Goal: Task Accomplishment & Management: Manage account settings

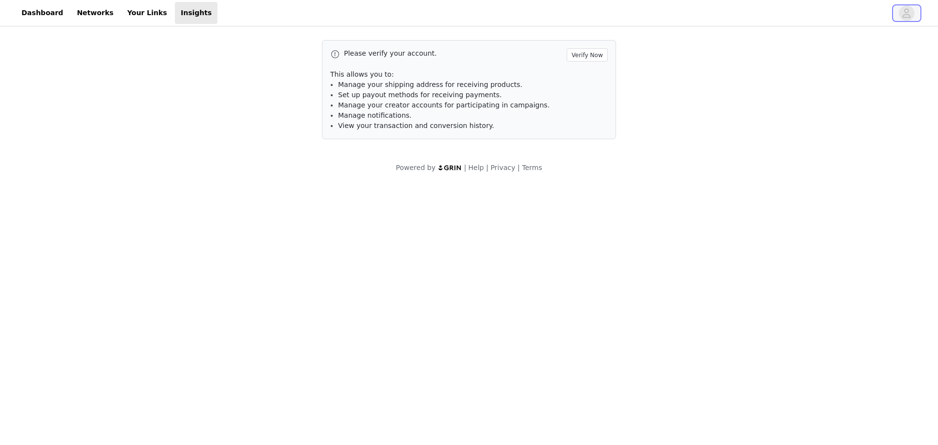
click at [904, 20] on icon "avatar" at bounding box center [906, 13] width 9 height 16
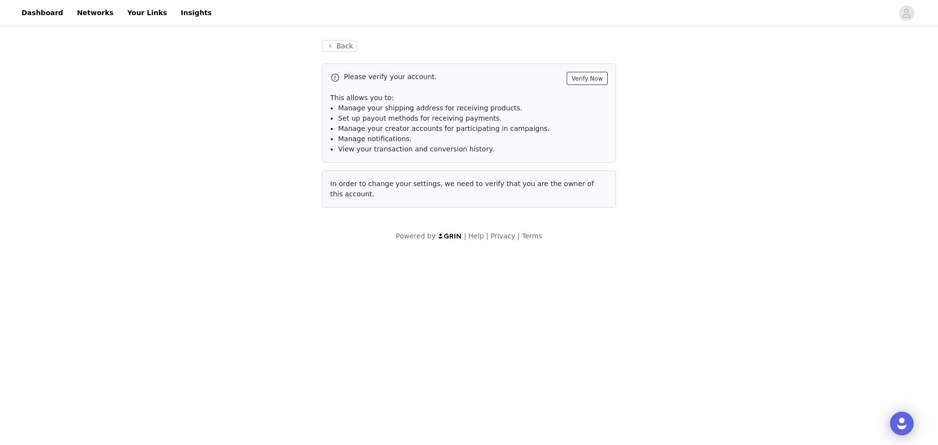
click at [588, 77] on button "Verify Now" at bounding box center [587, 78] width 41 height 13
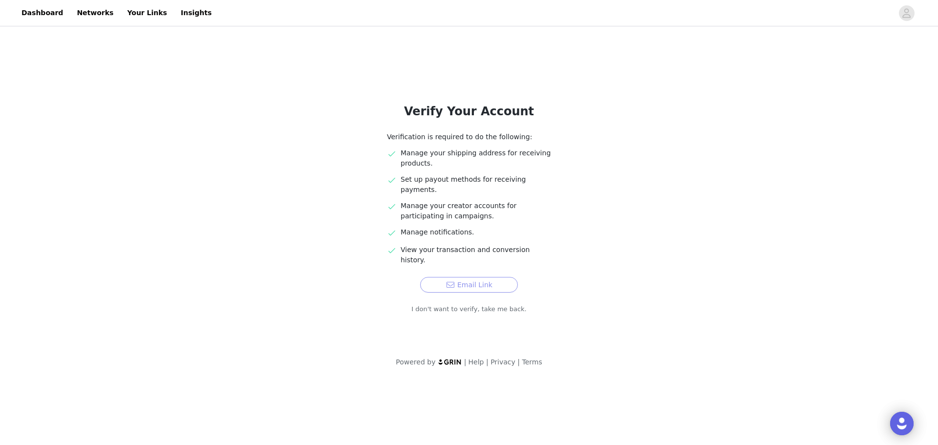
click at [483, 277] on button "Email Link" at bounding box center [469, 285] width 98 height 16
